Goal: Register for event/course

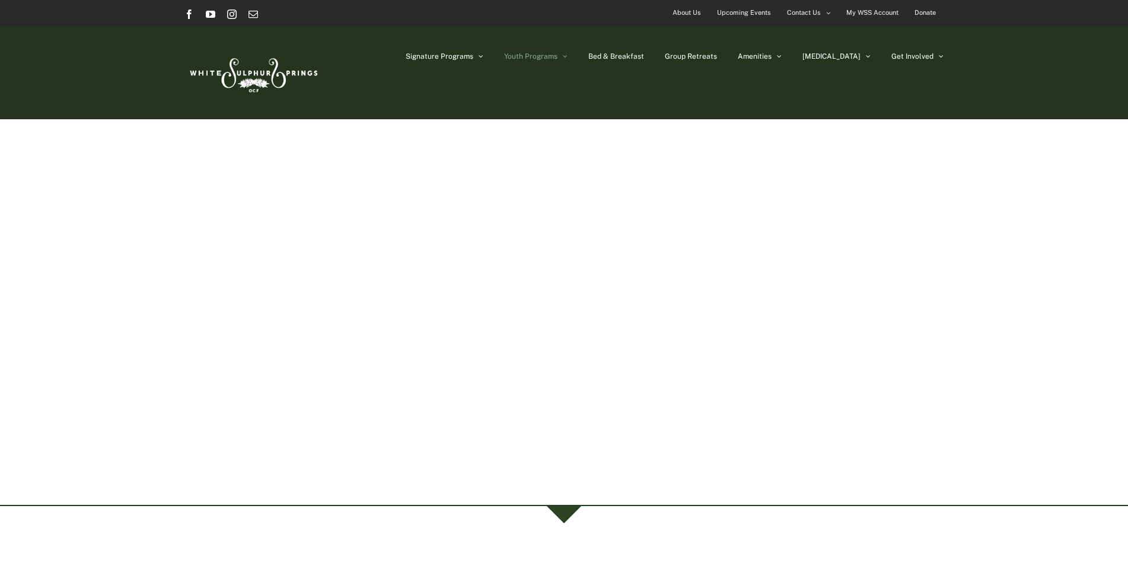
click at [545, 56] on span "Youth Programs" at bounding box center [530, 56] width 53 height 7
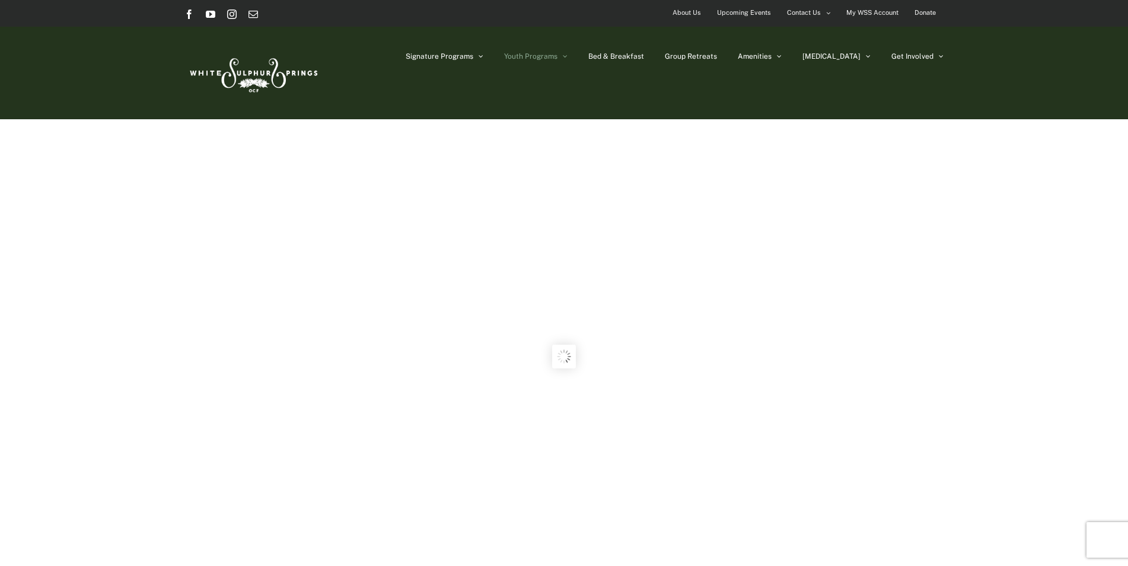
click at [567, 53] on icon "Main Menu" at bounding box center [565, 56] width 5 height 8
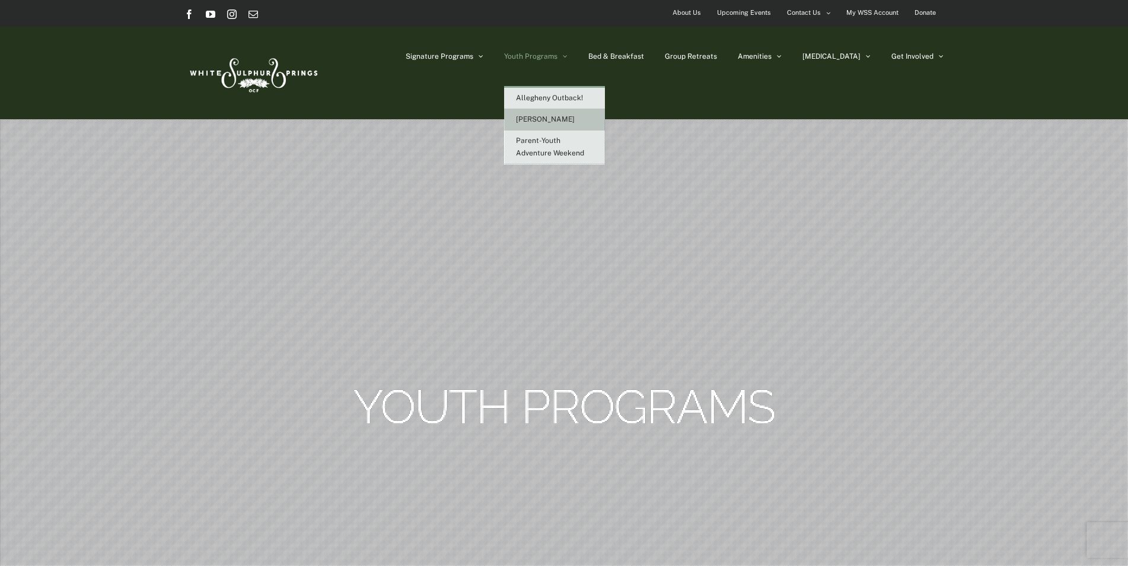
click at [570, 113] on link "[PERSON_NAME]" at bounding box center [554, 119] width 101 height 21
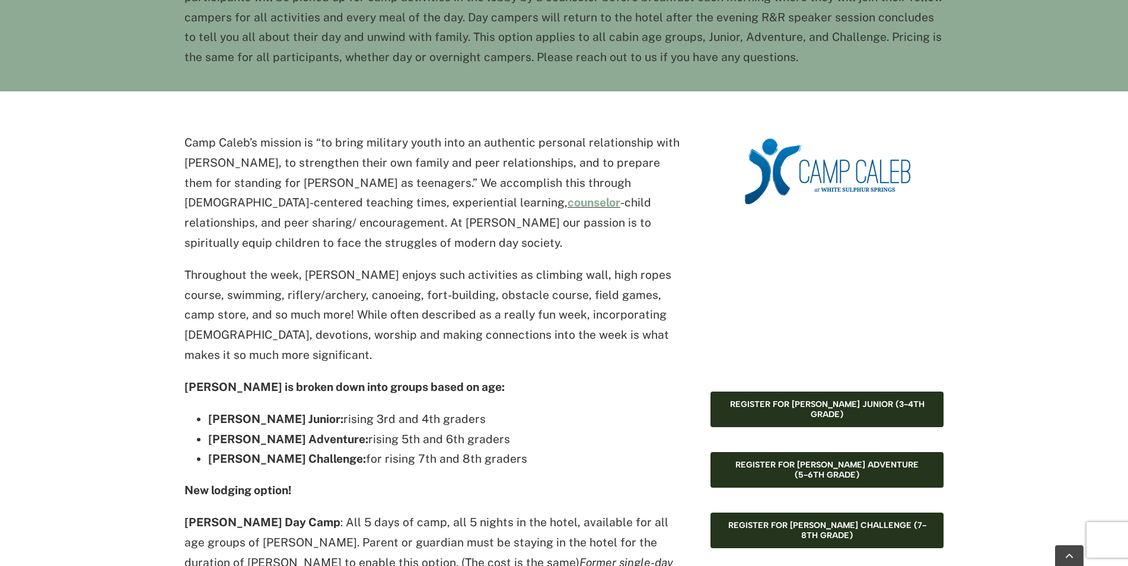
scroll to position [771, 0]
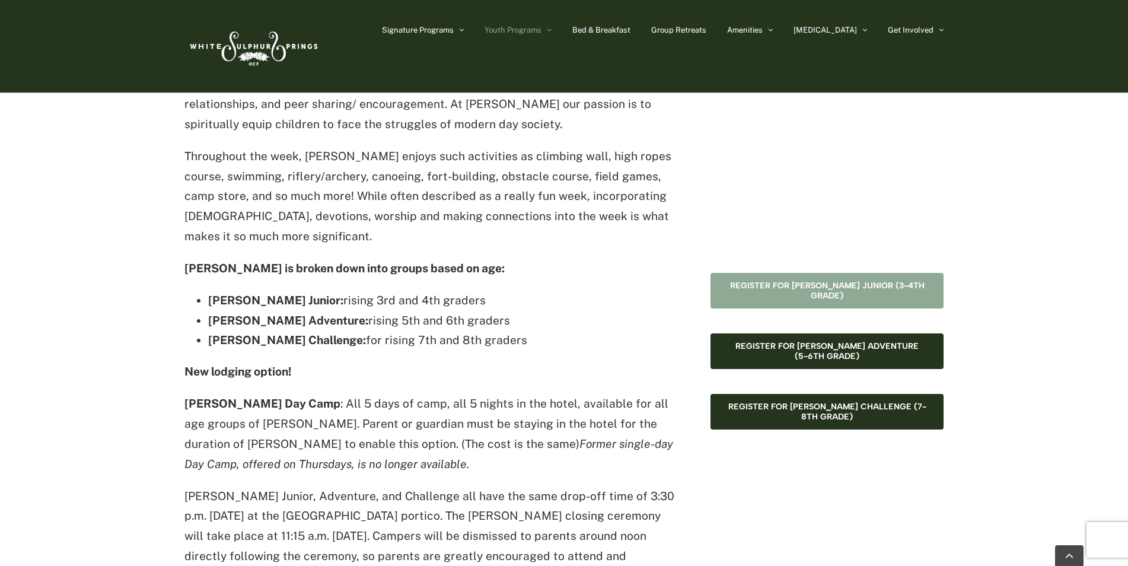
click at [791, 283] on span "Register for Camp Caleb Junior (3-4th grade)" at bounding box center [827, 290] width 199 height 20
